Goal: Task Accomplishment & Management: Manage account settings

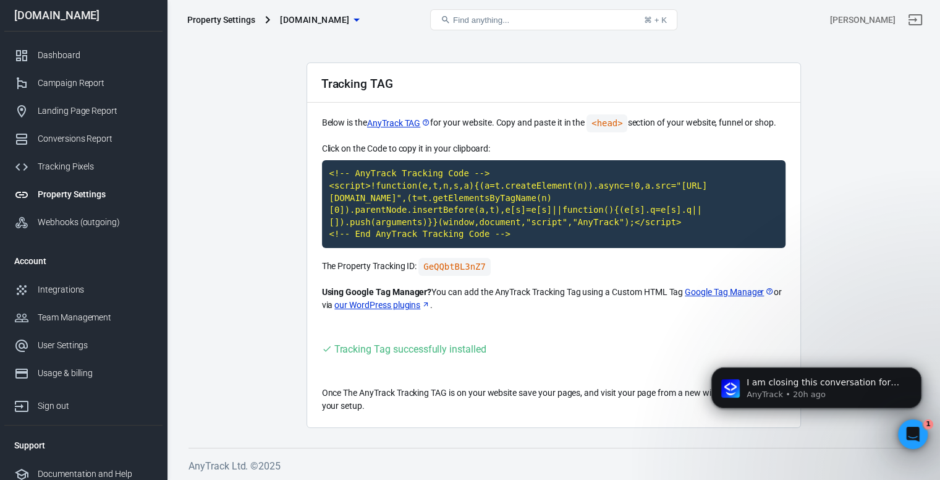
scroll to position [7, 0]
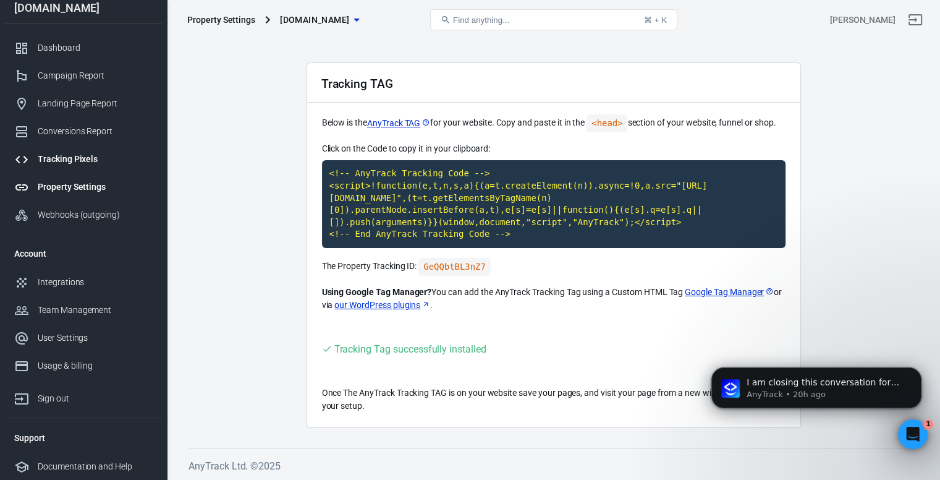
click at [77, 156] on div "Tracking Pixels" at bounding box center [95, 159] width 115 height 13
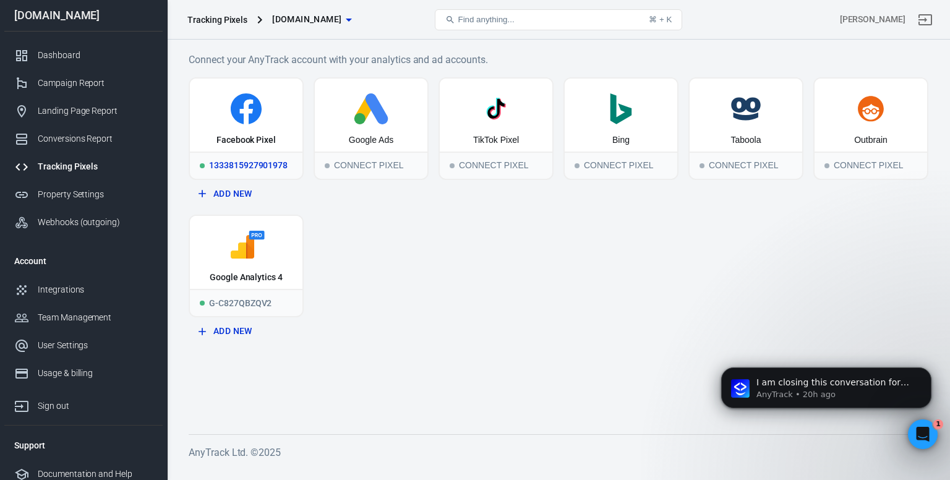
click at [267, 135] on div "Facebook Pixel" at bounding box center [245, 140] width 59 height 12
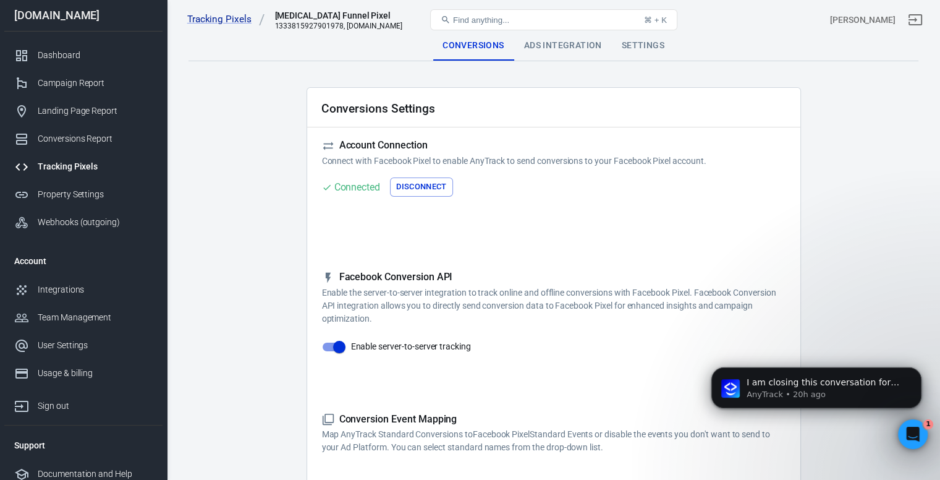
click at [422, 187] on button "Disconnect" at bounding box center [421, 186] width 63 height 19
click at [351, 186] on button "Connect" at bounding box center [347, 186] width 50 height 19
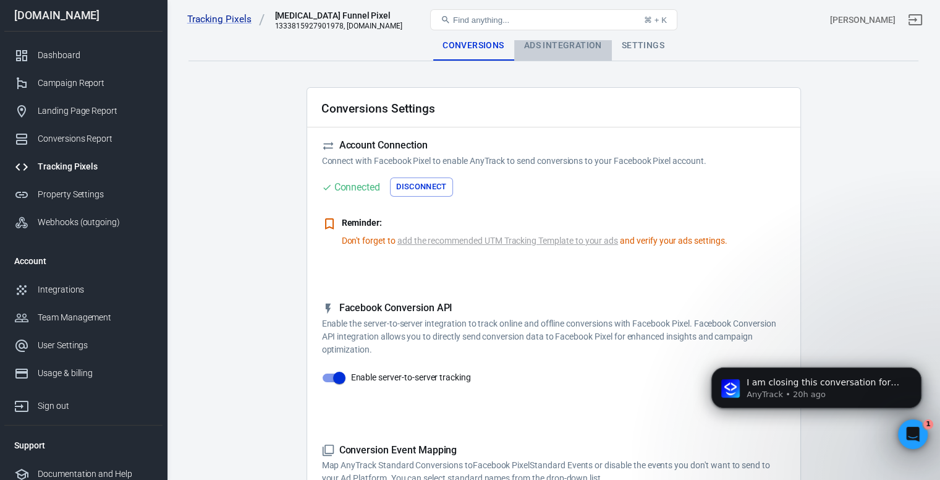
click at [540, 47] on div "Ads Integration" at bounding box center [563, 46] width 98 height 30
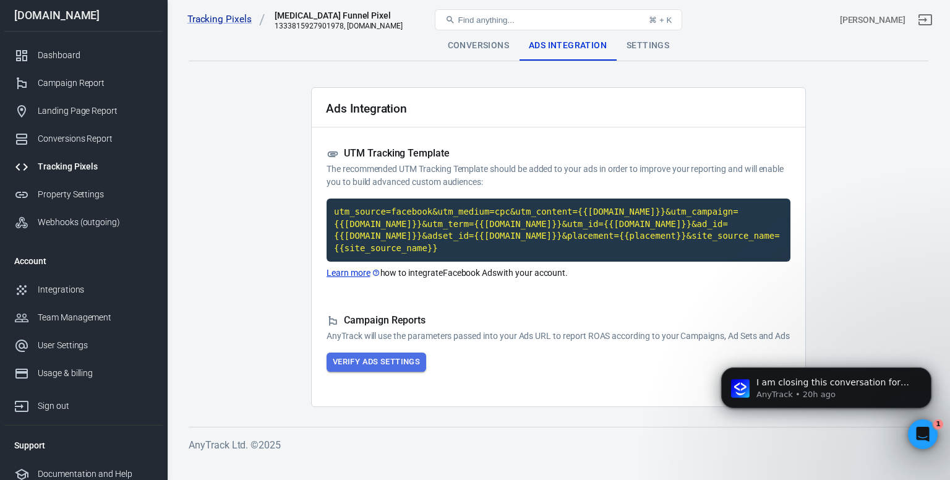
click at [382, 362] on button "Verify Ads Settings" at bounding box center [376, 361] width 100 height 19
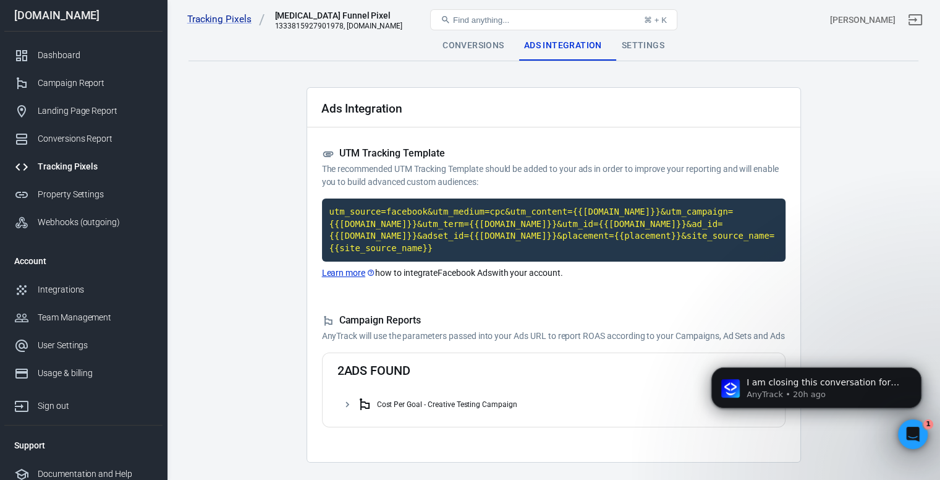
click at [650, 36] on div "Tracking Pixels [MEDICAL_DATA] Funnel Pixel 1333815927901978, [DOMAIN_NAME] Fin…" at bounding box center [554, 20] width 773 height 40
click at [634, 50] on div "Settings" at bounding box center [643, 46] width 62 height 30
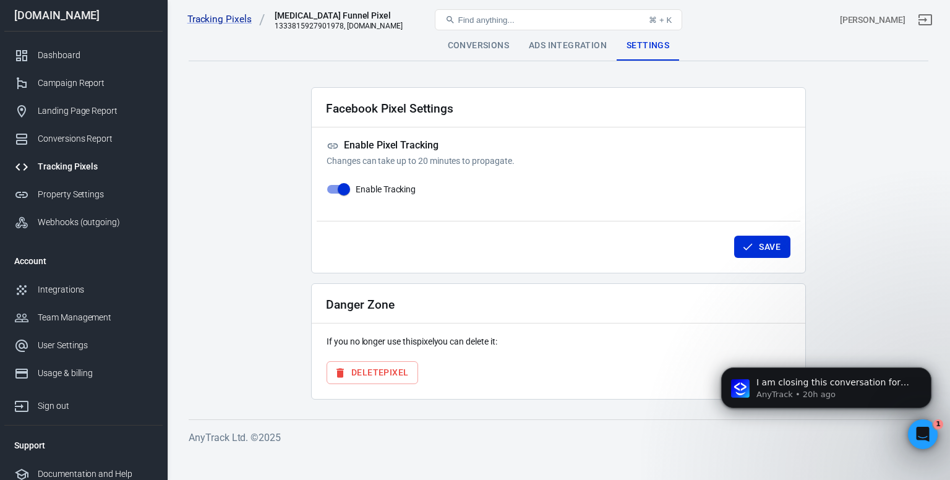
click at [483, 50] on div "Conversions" at bounding box center [478, 46] width 81 height 30
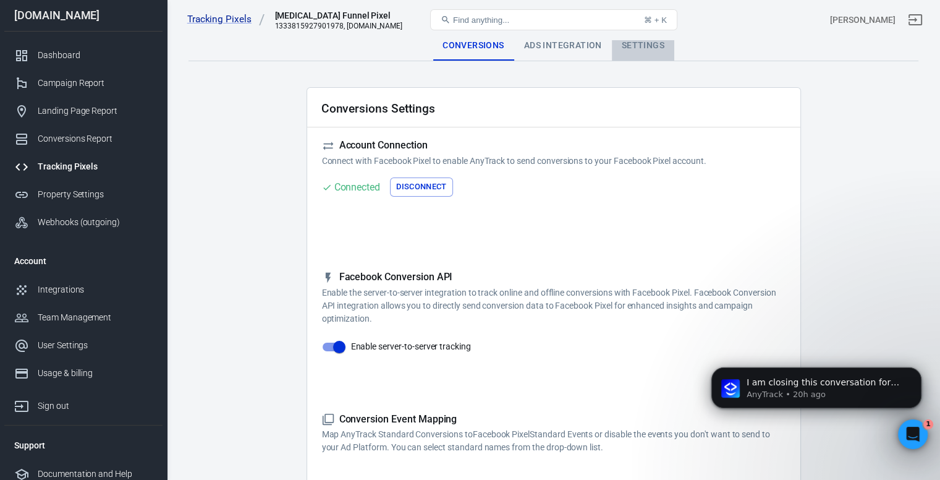
click at [650, 43] on div "Settings" at bounding box center [643, 46] width 62 height 30
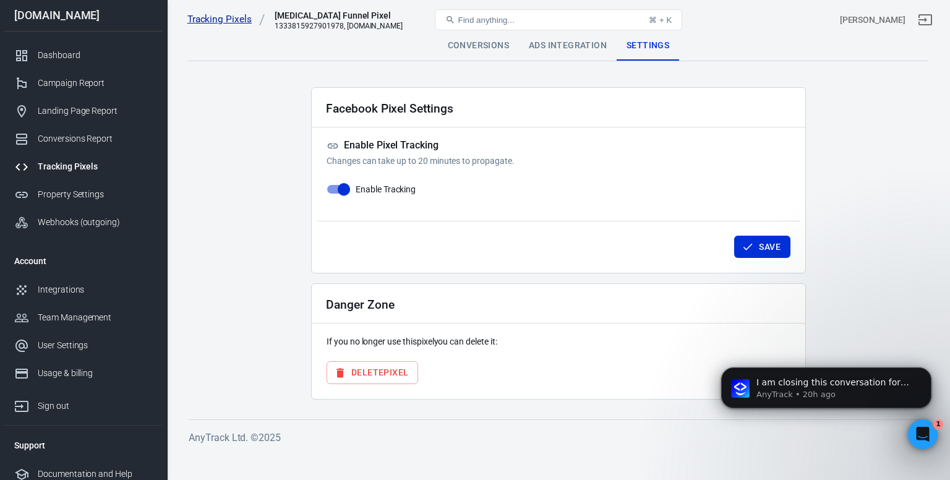
click at [223, 22] on link "Tracking Pixels" at bounding box center [226, 19] width 78 height 13
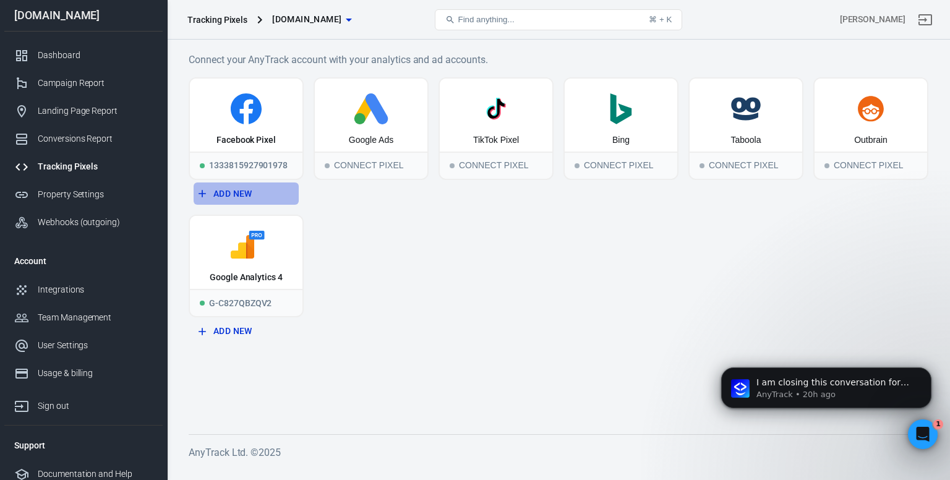
click at [242, 190] on button "Add New" at bounding box center [246, 193] width 105 height 23
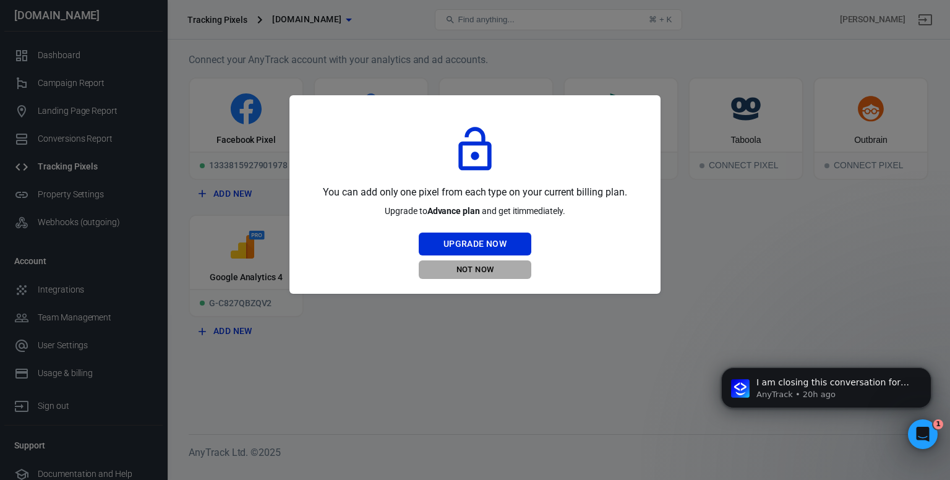
click at [478, 271] on button "Not Now" at bounding box center [475, 269] width 113 height 19
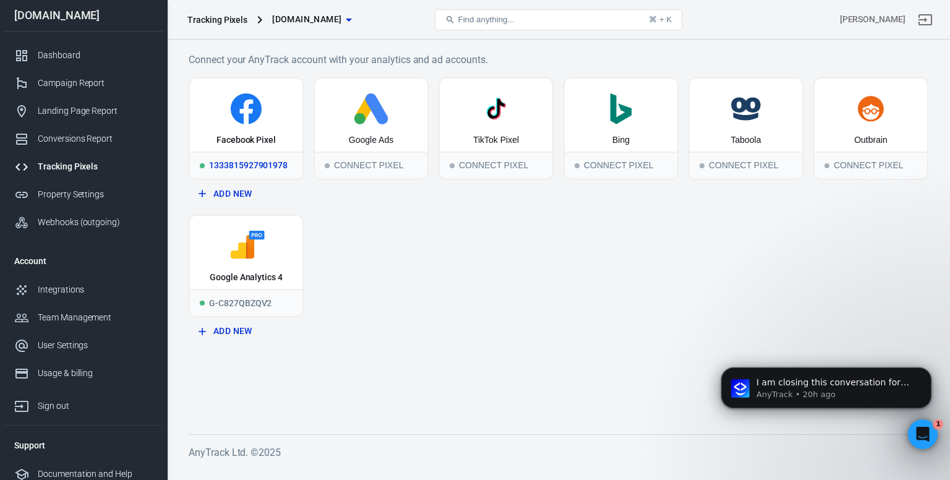
click at [226, 127] on div "Facebook Pixel" at bounding box center [246, 115] width 113 height 73
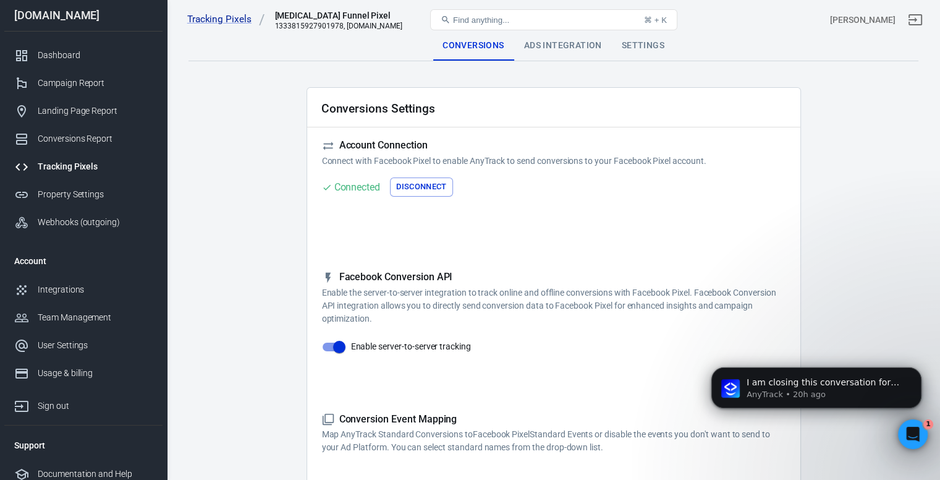
click at [650, 46] on div "Settings" at bounding box center [643, 46] width 62 height 30
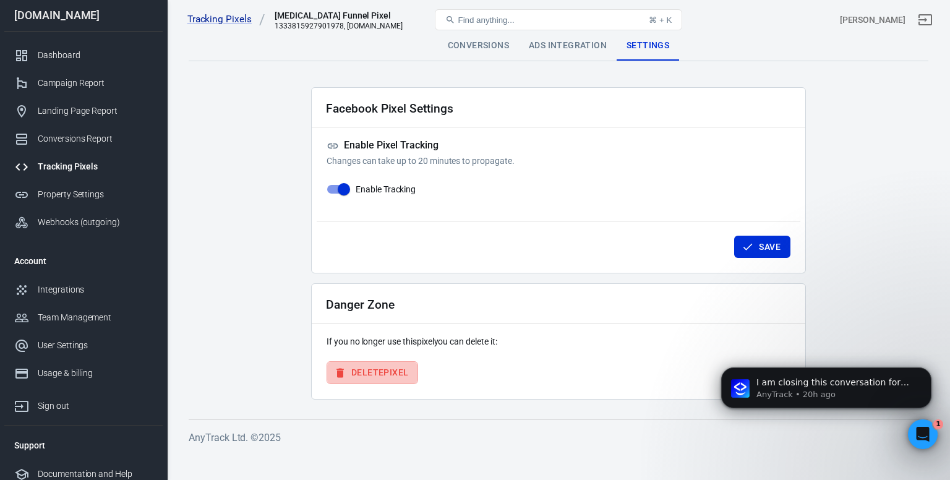
click at [389, 377] on button "Delete Pixel" at bounding box center [372, 372] width 92 height 23
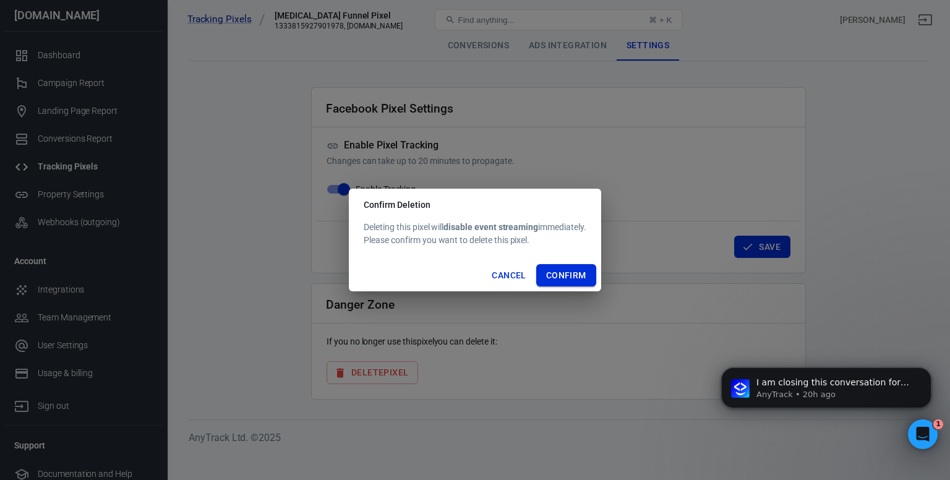
click at [555, 271] on button "Confirm" at bounding box center [566, 275] width 60 height 23
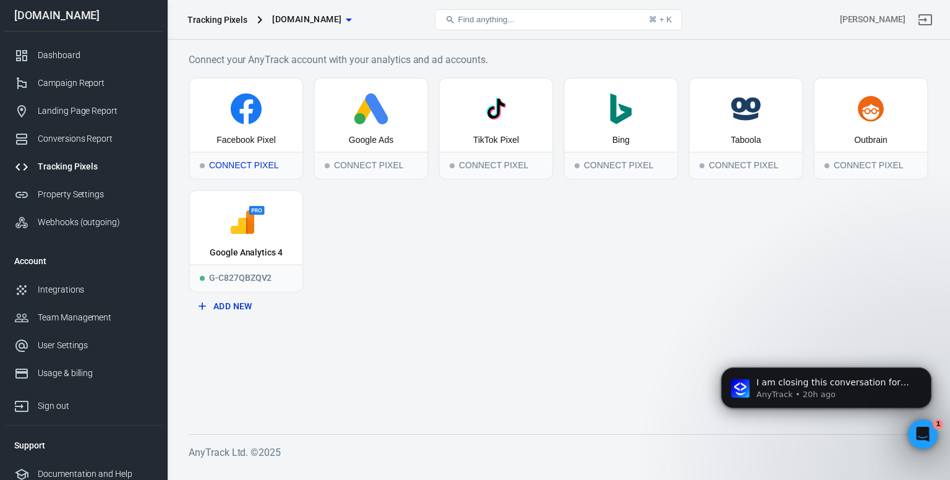
click at [239, 145] on div "Facebook Pixel" at bounding box center [245, 140] width 59 height 12
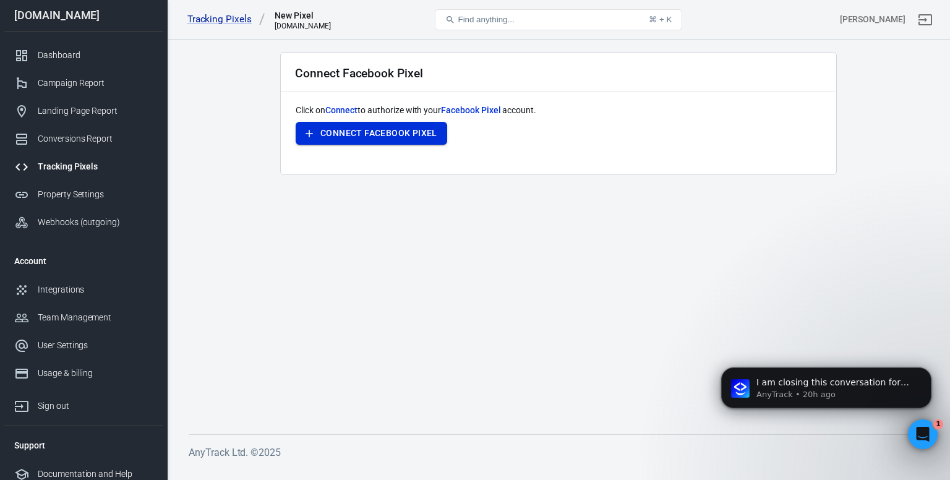
click at [341, 130] on button "Connect Facebook Pixel" at bounding box center [371, 133] width 151 height 23
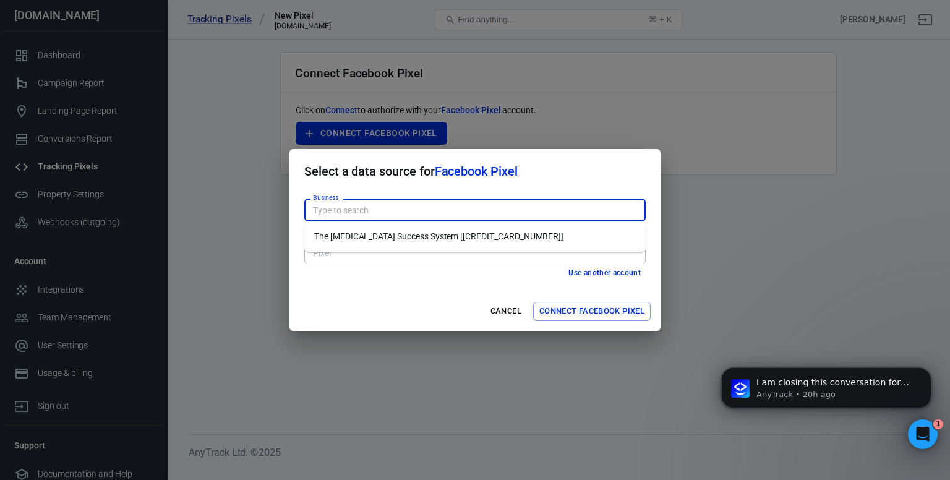
click at [472, 215] on input "Business" at bounding box center [474, 209] width 332 height 15
click at [412, 243] on li "The [MEDICAL_DATA] Success System [[CREDIT_CARD_NUMBER]]" at bounding box center [474, 236] width 341 height 20
type input "The [MEDICAL_DATA] Success System [[CREDIT_CARD_NUMBER]]"
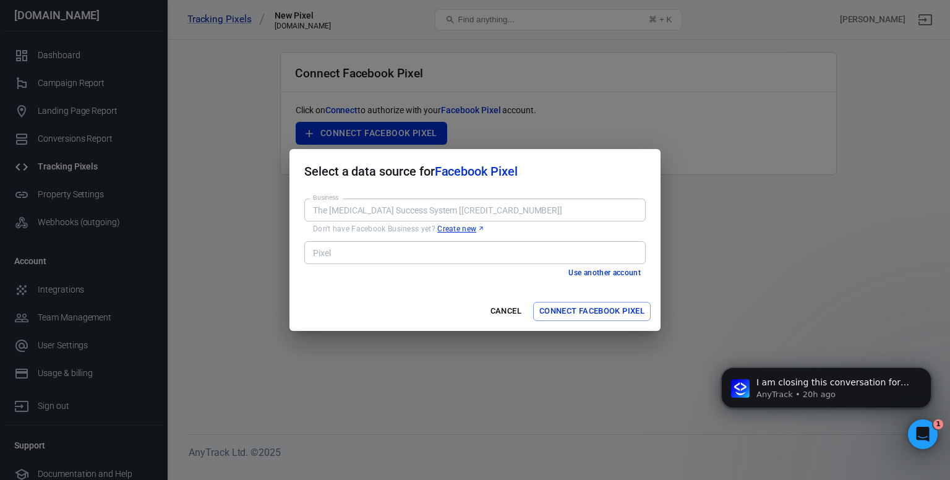
click at [403, 254] on input "Pixel" at bounding box center [474, 252] width 332 height 15
click at [500, 254] on input "Pixel" at bounding box center [474, 252] width 332 height 15
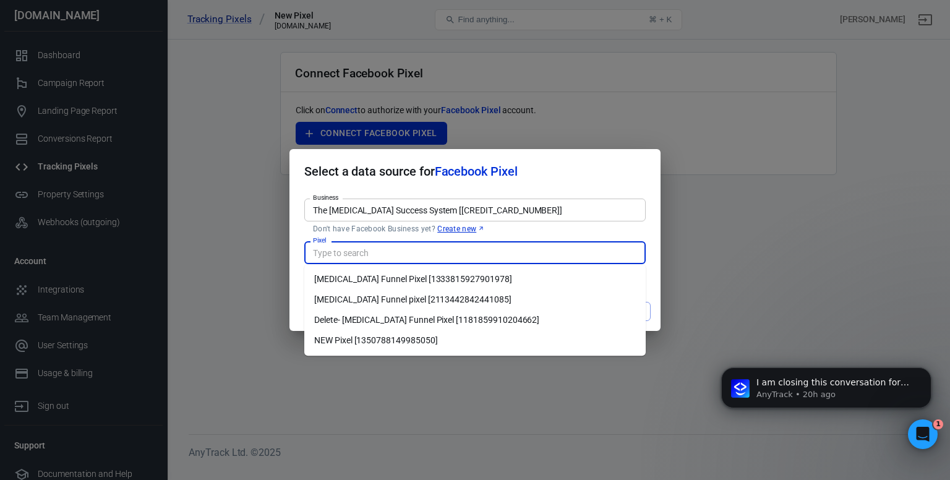
click at [465, 262] on div "Pixel" at bounding box center [474, 252] width 341 height 23
click at [429, 333] on li "NEW Pixel [1350788149985050]" at bounding box center [474, 340] width 341 height 20
type input "NEW Pixel [1350788149985050]"
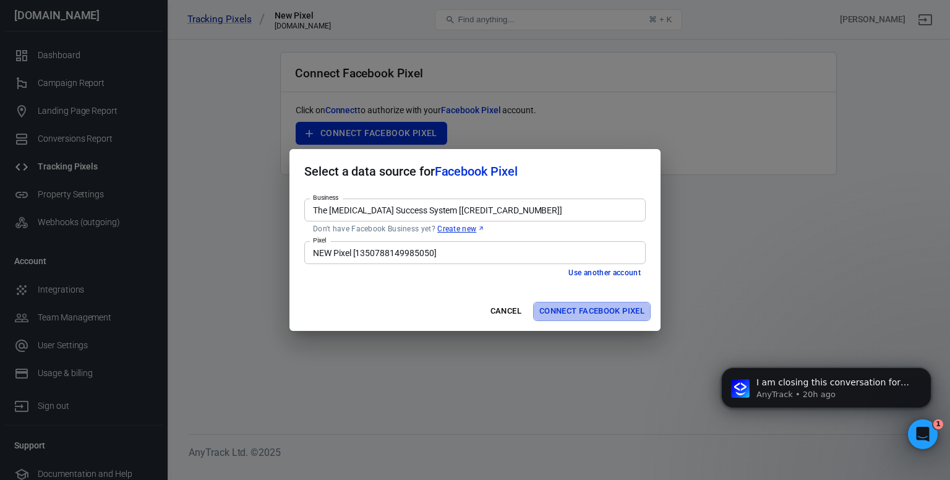
click at [572, 305] on button "Connect Facebook Pixel" at bounding box center [591, 311] width 117 height 19
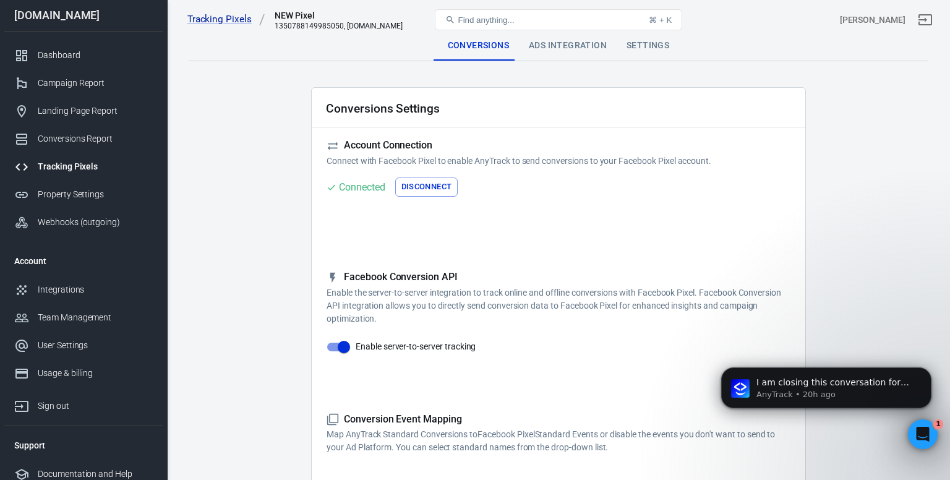
checkbox input "true"
type input "ViewContent"
checkbox input "true"
type input "SubmitApplication"
checkbox input "true"
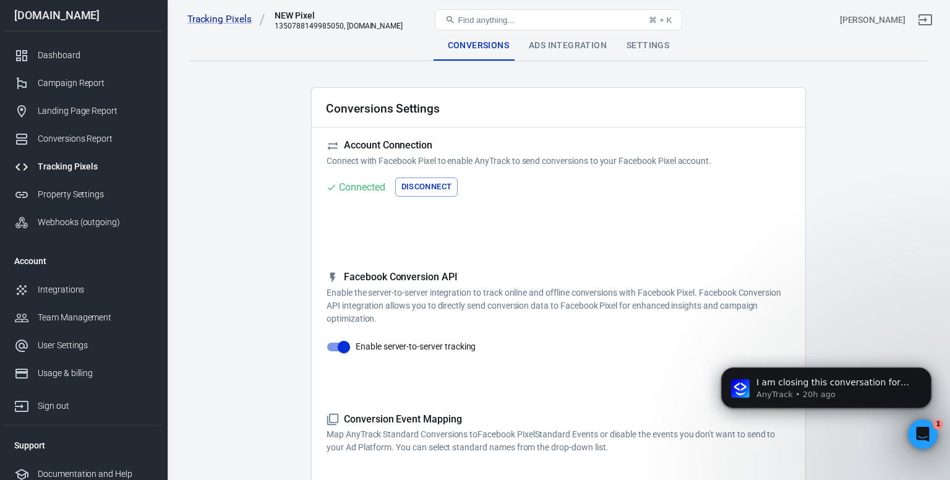
type input "ViewContent"
checkbox input "true"
type input "AddToCart"
checkbox input "true"
type input "InitiateCheckout"
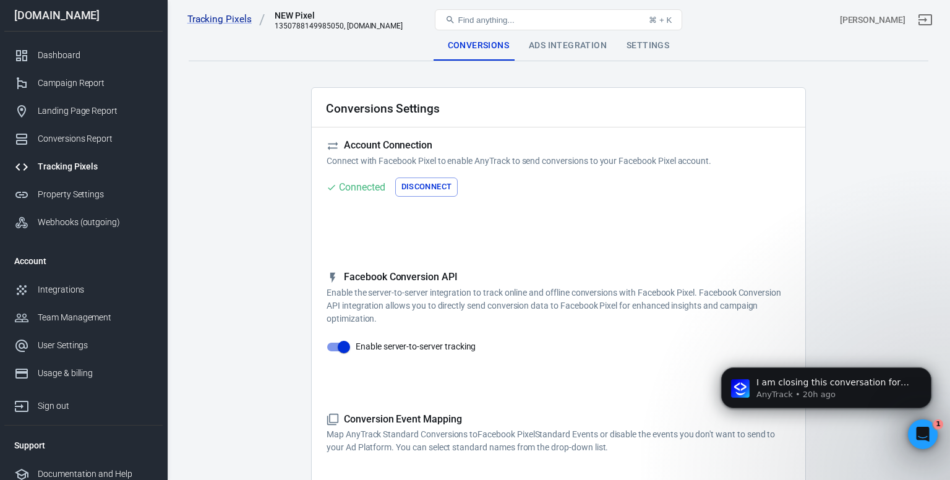
checkbox input "true"
type input "Lead"
checkbox input "true"
type input "CompleteRegistration"
checkbox input "true"
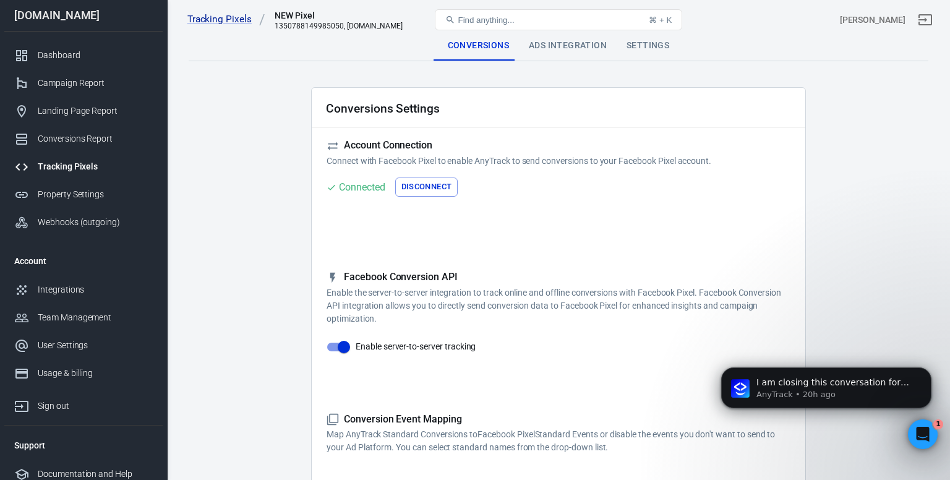
type input "Purchase"
checkbox input "true"
type input "AddPaymentInfo"
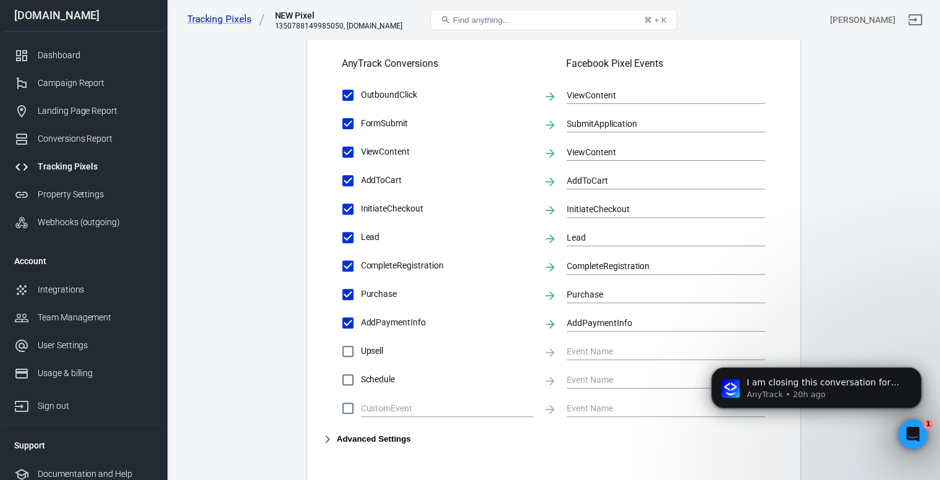
scroll to position [433, 0]
